Goal: Find specific page/section: Find specific page/section

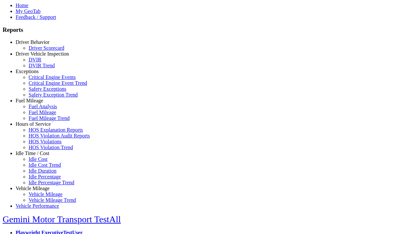
click at [37, 127] on link "Hours of Service" at bounding box center [33, 124] width 35 height 6
click at [42, 150] on link "HOS Violation Trend" at bounding box center [51, 148] width 45 height 6
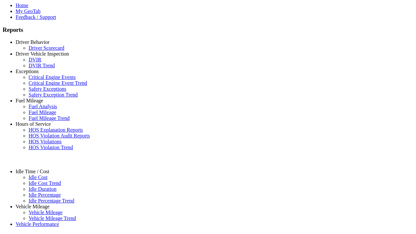
select select "**********"
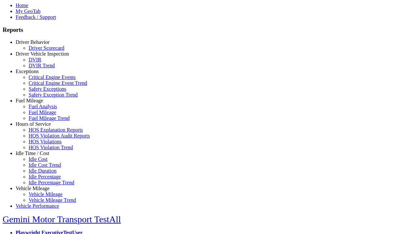
type input "**********"
